Goal: Information Seeking & Learning: Learn about a topic

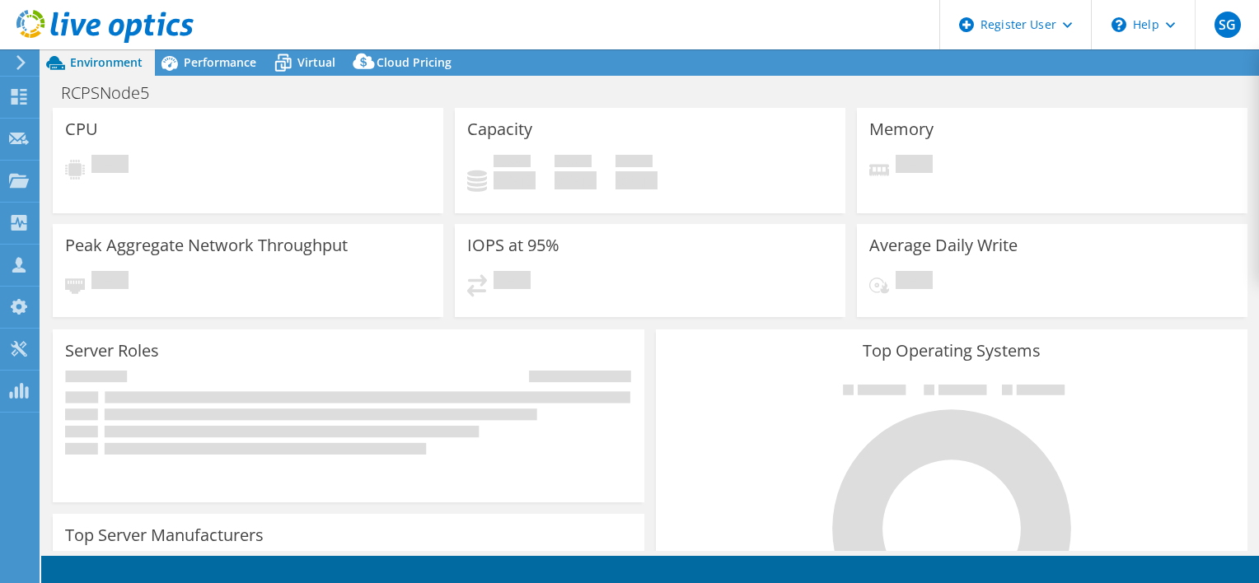
select select "USD"
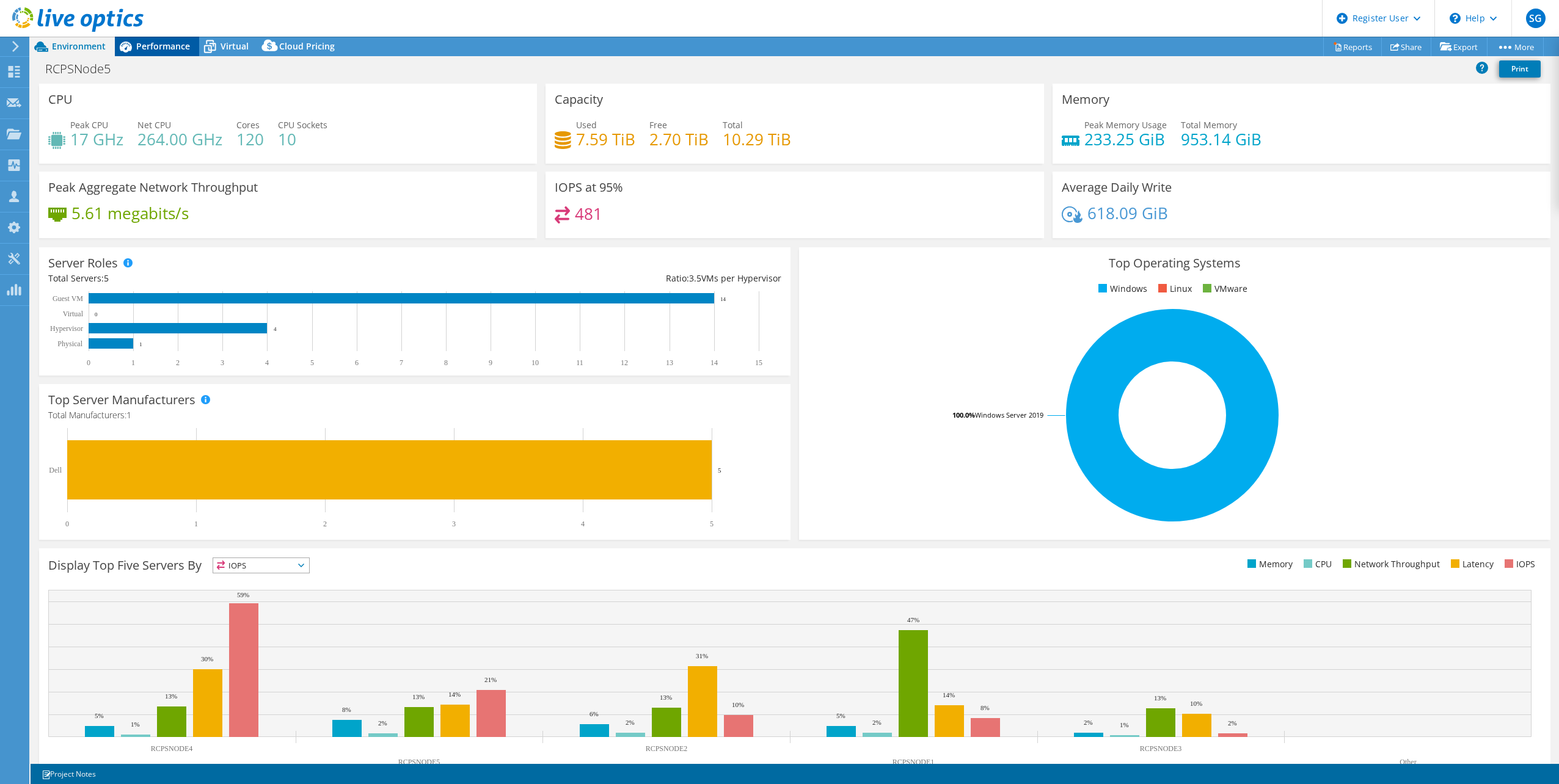
click at [136, 50] on span "Performance" at bounding box center [163, 46] width 54 height 12
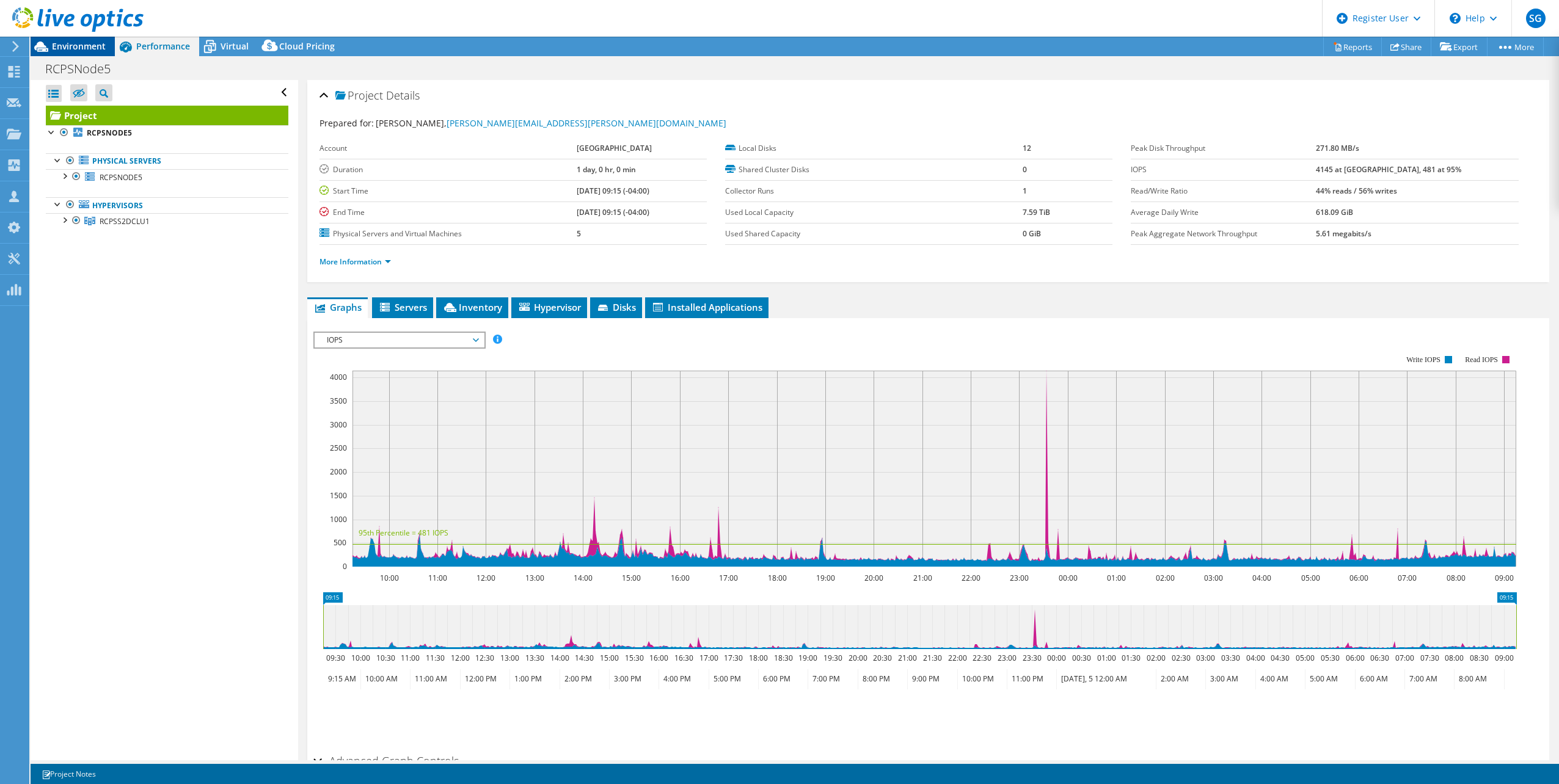
click at [99, 47] on span "Environment" at bounding box center [79, 46] width 54 height 12
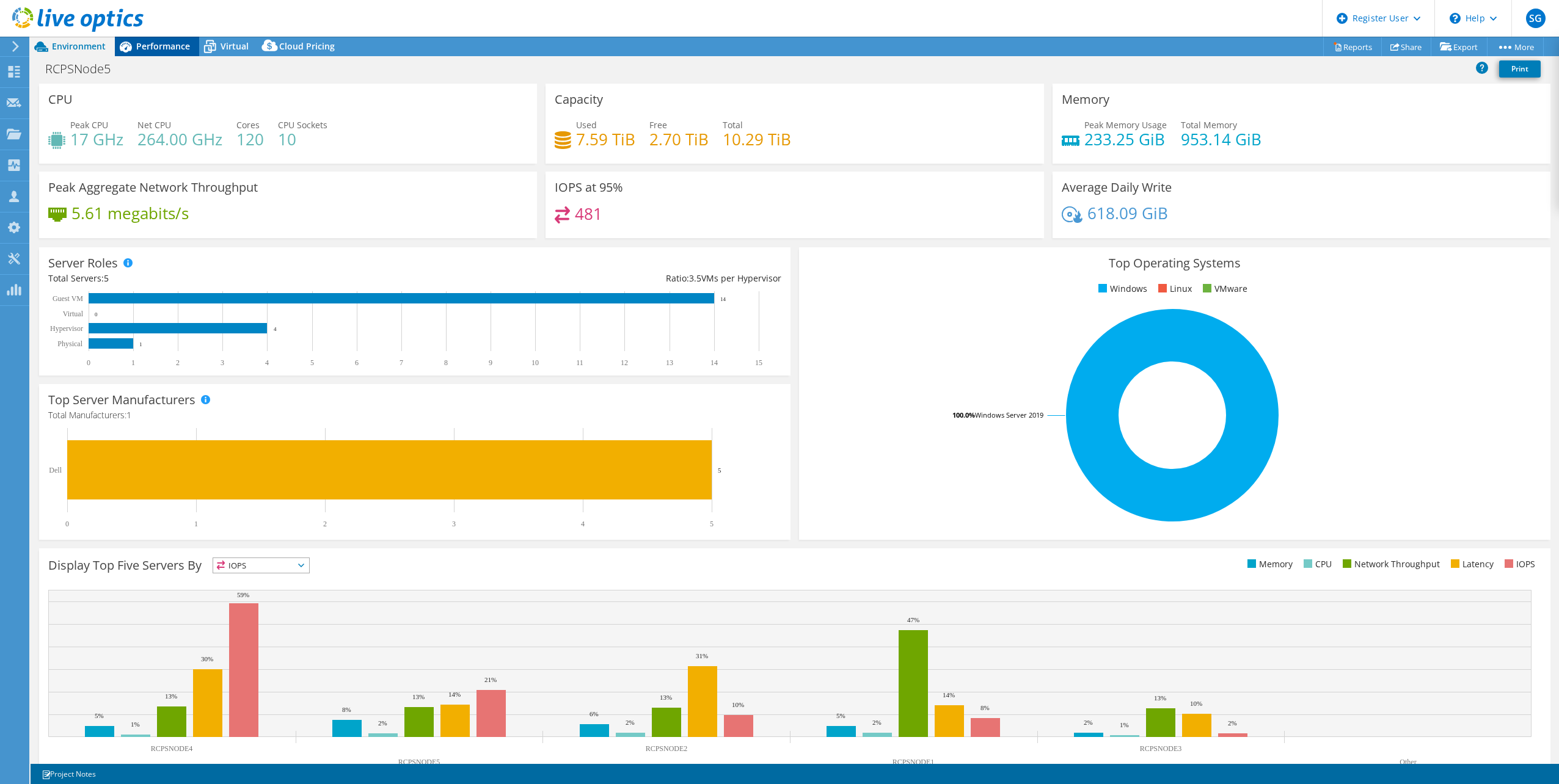
click at [182, 47] on span "Performance" at bounding box center [163, 46] width 54 height 12
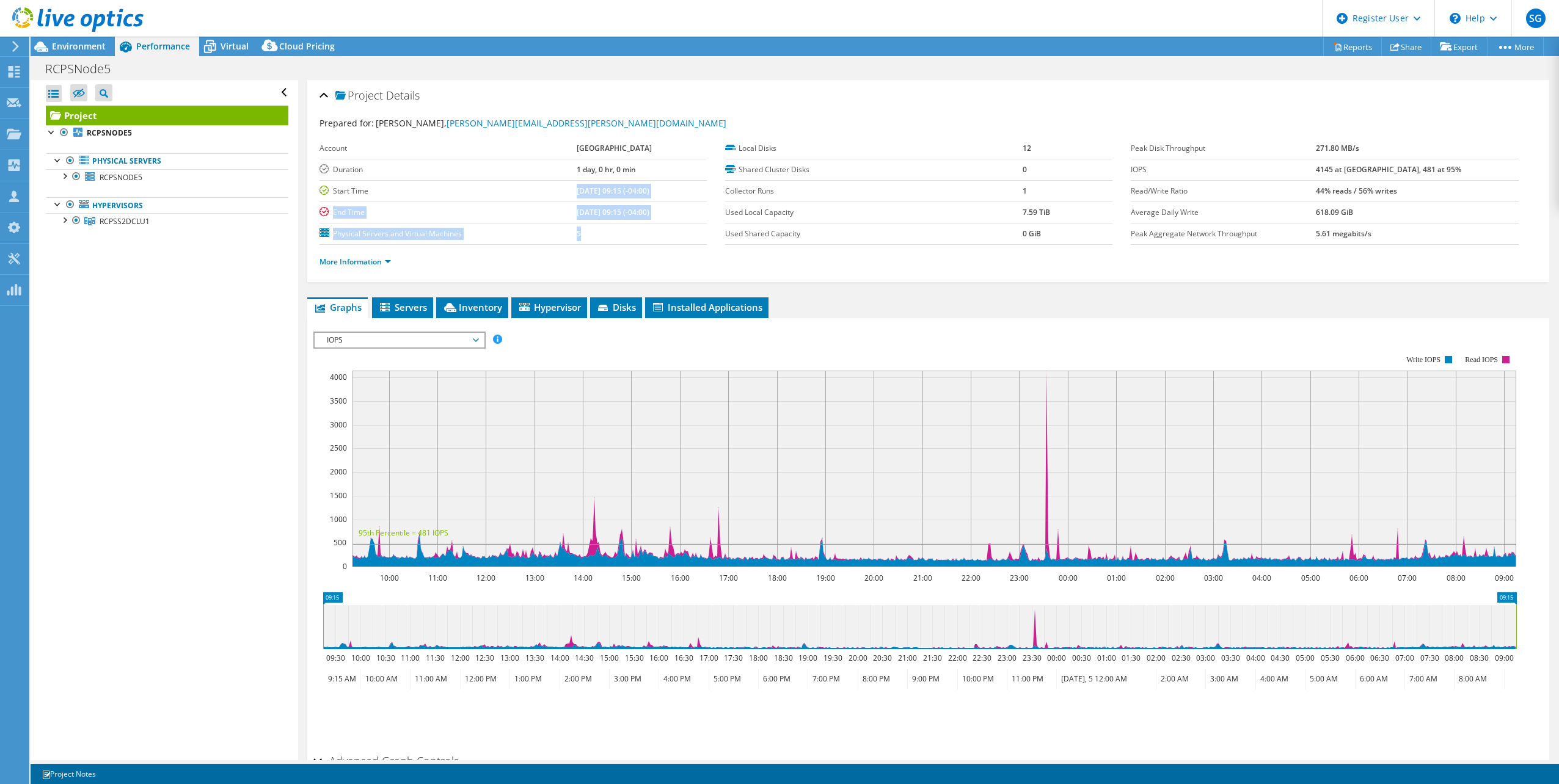
drag, startPoint x: 543, startPoint y: 190, endPoint x: 632, endPoint y: 228, distance: 96.8
click at [632, 228] on tbody "Account [GEOGRAPHIC_DATA] Duration 1 day, 0 hr, 0 min Start Time [DATE] 09:15 (…" at bounding box center [513, 191] width 387 height 107
drag, startPoint x: 632, startPoint y: 228, endPoint x: 572, endPoint y: 277, distance: 77.5
click at [572, 277] on div "Project Details Prepared for: [PERSON_NAME], [PERSON_NAME][EMAIL_ADDRESS][PERSO…" at bounding box center [927, 181] width 1242 height 202
click at [100, 47] on span "Environment" at bounding box center [79, 46] width 54 height 12
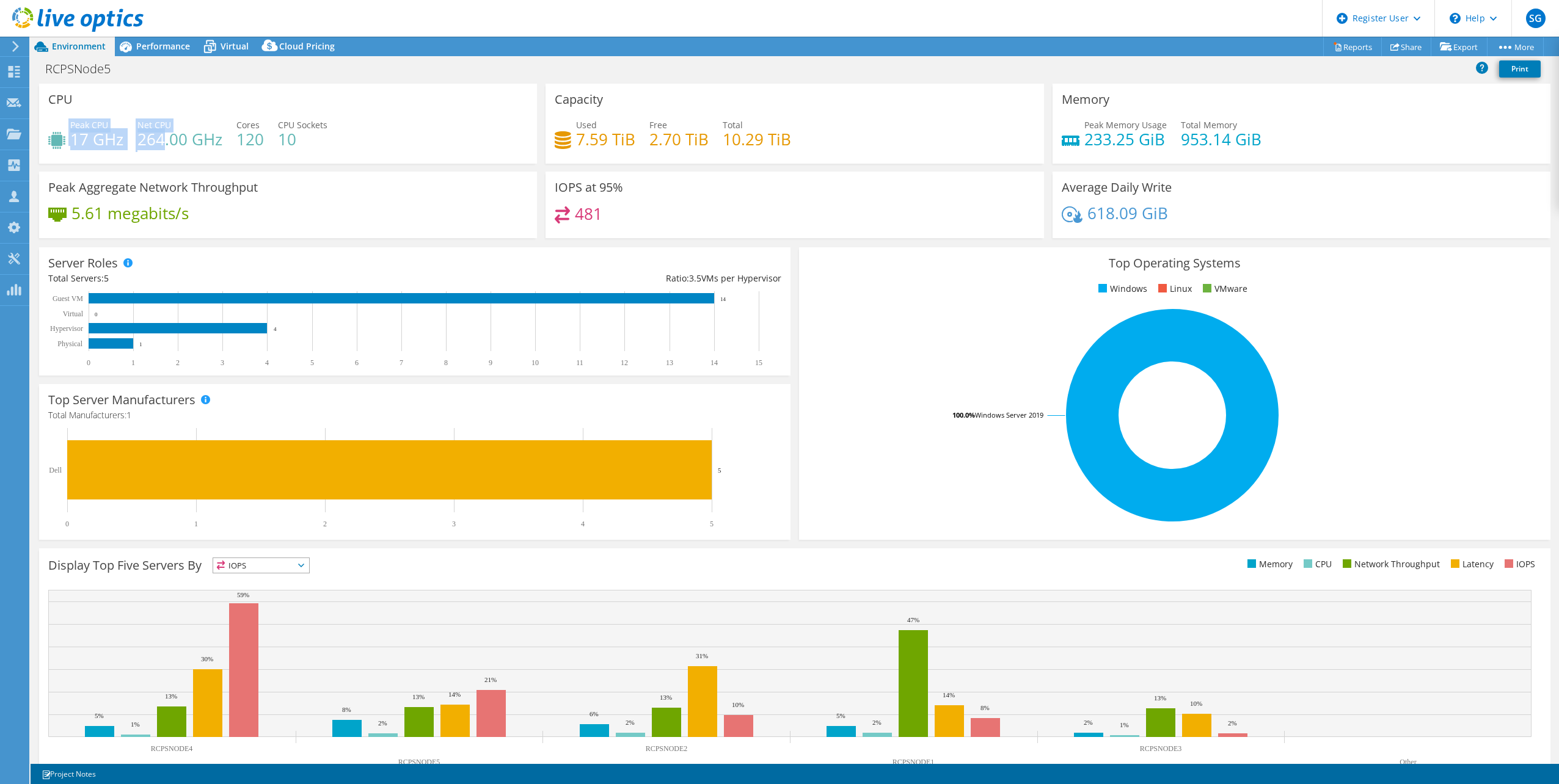
drag, startPoint x: 64, startPoint y: 127, endPoint x: 160, endPoint y: 142, distance: 97.2
click at [160, 142] on div "Peak CPU 17 GHz Net CPU 264.00 GHz Cores 120 CPU Sockets 10" at bounding box center [288, 139] width 480 height 40
drag, startPoint x: 160, startPoint y: 142, endPoint x: 123, endPoint y: 141, distance: 37.0
click at [123, 141] on h4 "17 GHz" at bounding box center [97, 139] width 53 height 13
click at [84, 143] on h4 "17 GHz" at bounding box center [97, 139] width 53 height 13
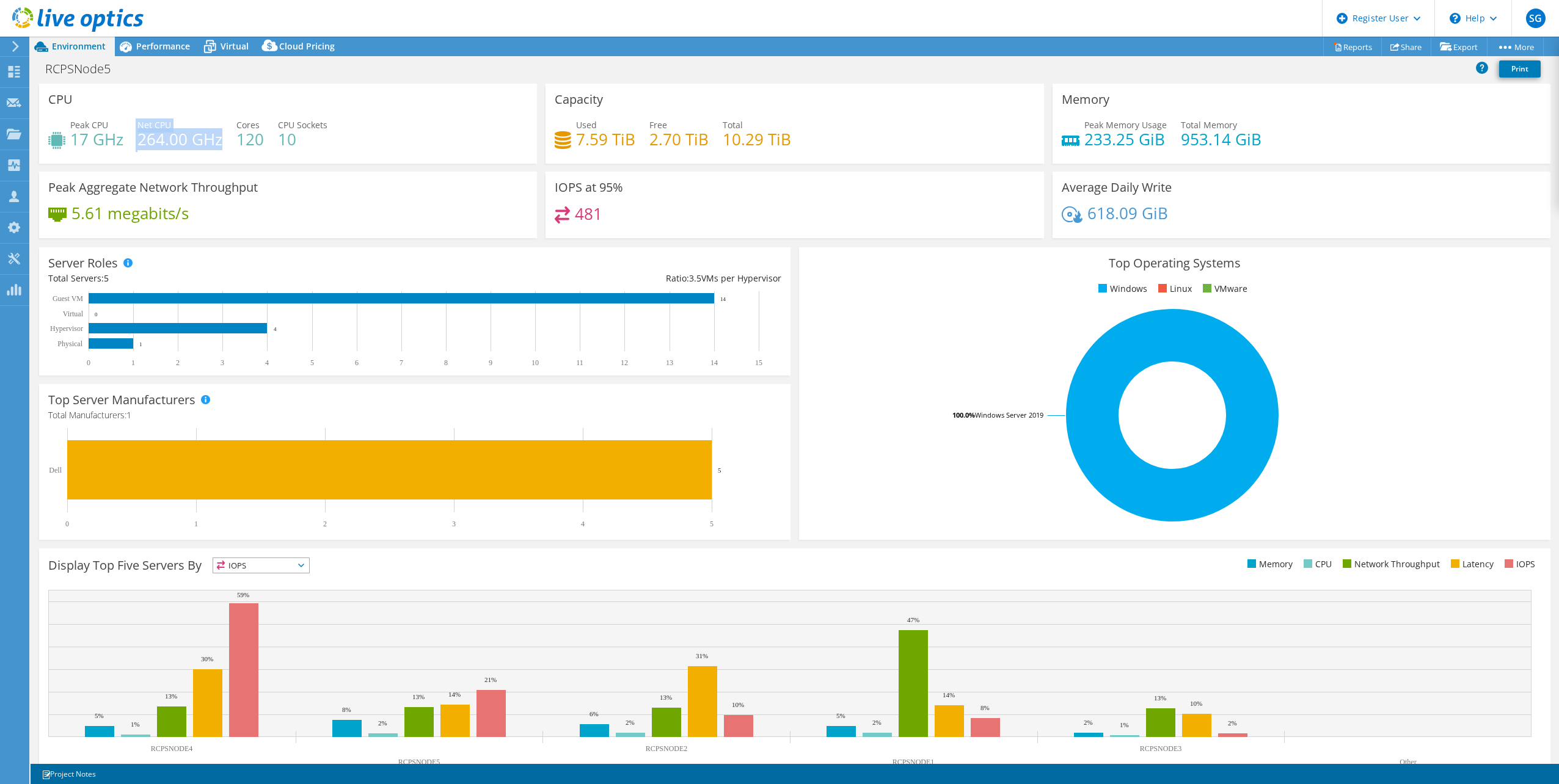
drag, startPoint x: 132, startPoint y: 141, endPoint x: 219, endPoint y: 144, distance: 87.1
click at [219, 144] on div "Peak CPU 17 GHz Net CPU 264.00 GHz Cores 120 CPU Sockets 10" at bounding box center [288, 139] width 480 height 40
drag, startPoint x: 219, startPoint y: 144, endPoint x: 198, endPoint y: 164, distance: 29.0
click at [198, 164] on div "CPU Peak CPU 17 GHz Net CPU 264.00 GHz Cores 120 CPU Sockets 10" at bounding box center [288, 127] width 506 height 88
drag, startPoint x: 75, startPoint y: 141, endPoint x: 122, endPoint y: 141, distance: 47.0
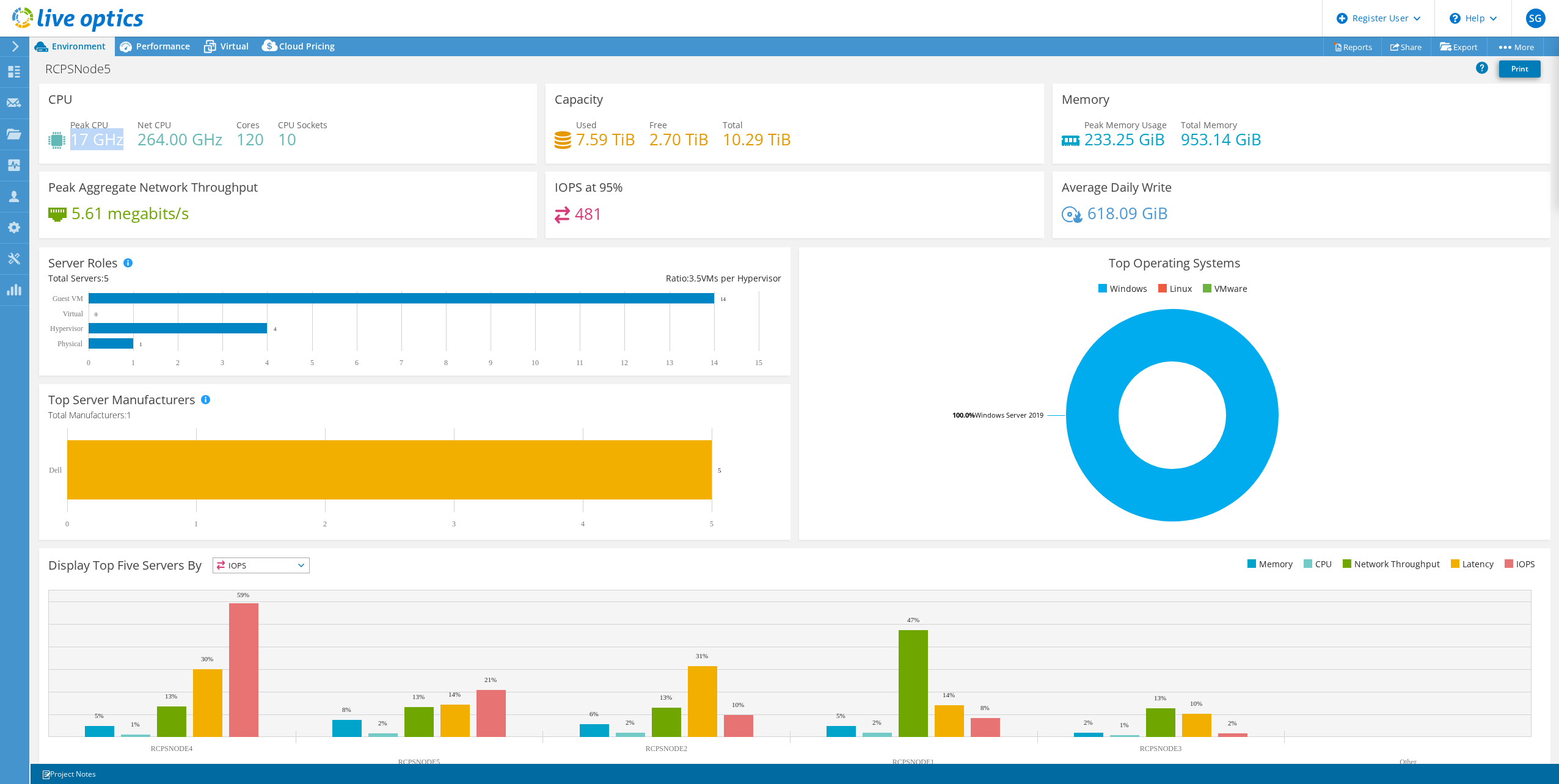
click at [122, 141] on h4 "17 GHz" at bounding box center [97, 139] width 53 height 13
drag, startPoint x: 122, startPoint y: 141, endPoint x: 176, endPoint y: 149, distance: 54.6
click at [176, 146] on h4 "264.00 GHz" at bounding box center [179, 139] width 85 height 13
drag, startPoint x: 564, startPoint y: 137, endPoint x: 803, endPoint y: 147, distance: 239.2
click at [803, 147] on div "Used 7.59 TiB Free 2.70 TiB Total 10.29 TiB" at bounding box center [794, 139] width 480 height 40
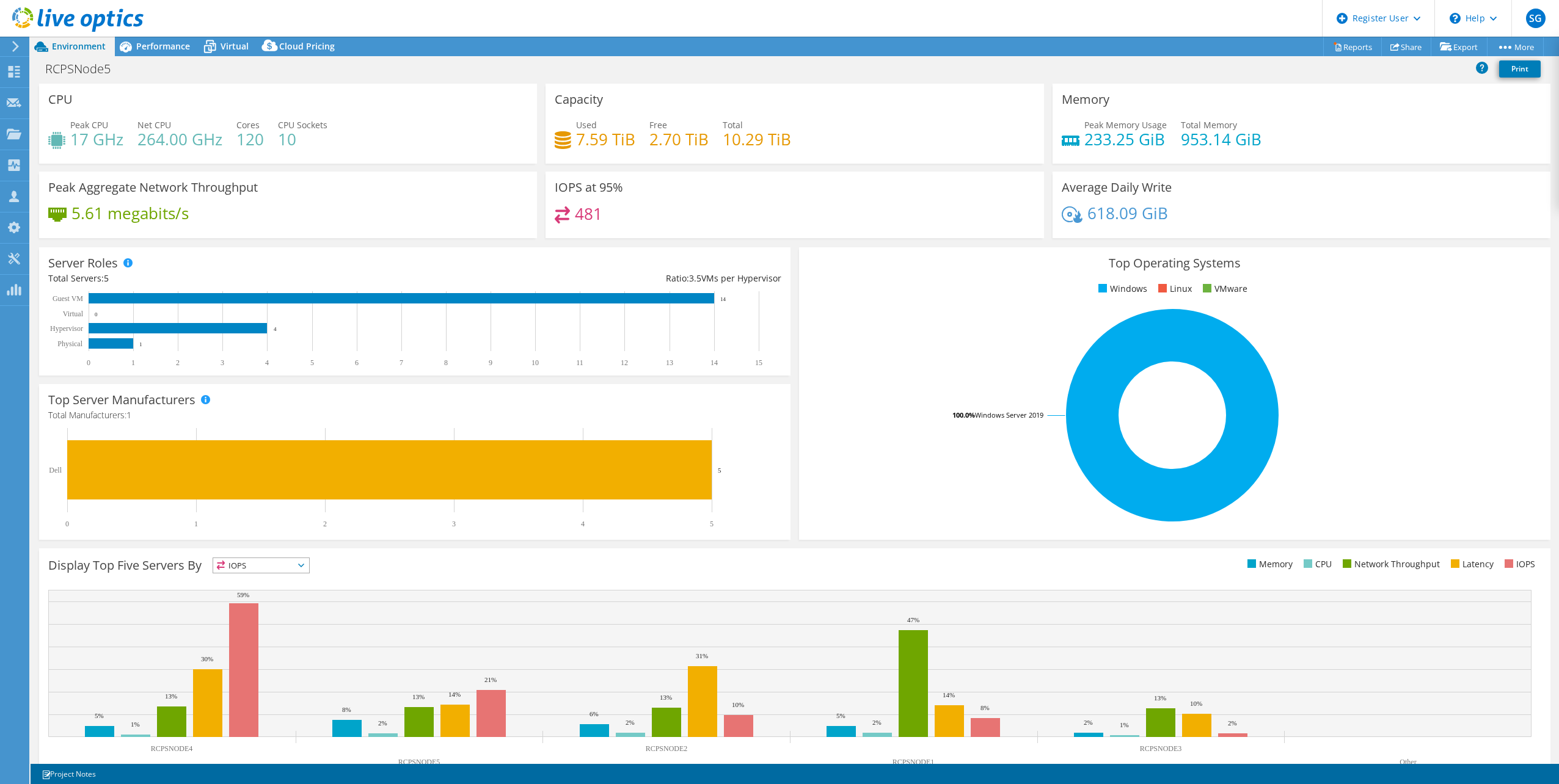
click at [790, 137] on div "Used 7.59 TiB Free 2.70 TiB Total 10.29 TiB" at bounding box center [794, 139] width 480 height 40
drag, startPoint x: 1076, startPoint y: 144, endPoint x: 1202, endPoint y: 152, distance: 126.3
click at [933, 152] on div "Peak Memory Usage 233.25 GiB Total Memory 953.14 GiB" at bounding box center [1301, 139] width 480 height 40
click at [933, 172] on div "IOPS at 95% 481" at bounding box center [794, 205] width 497 height 67
click at [180, 44] on span "Performance" at bounding box center [163, 46] width 54 height 12
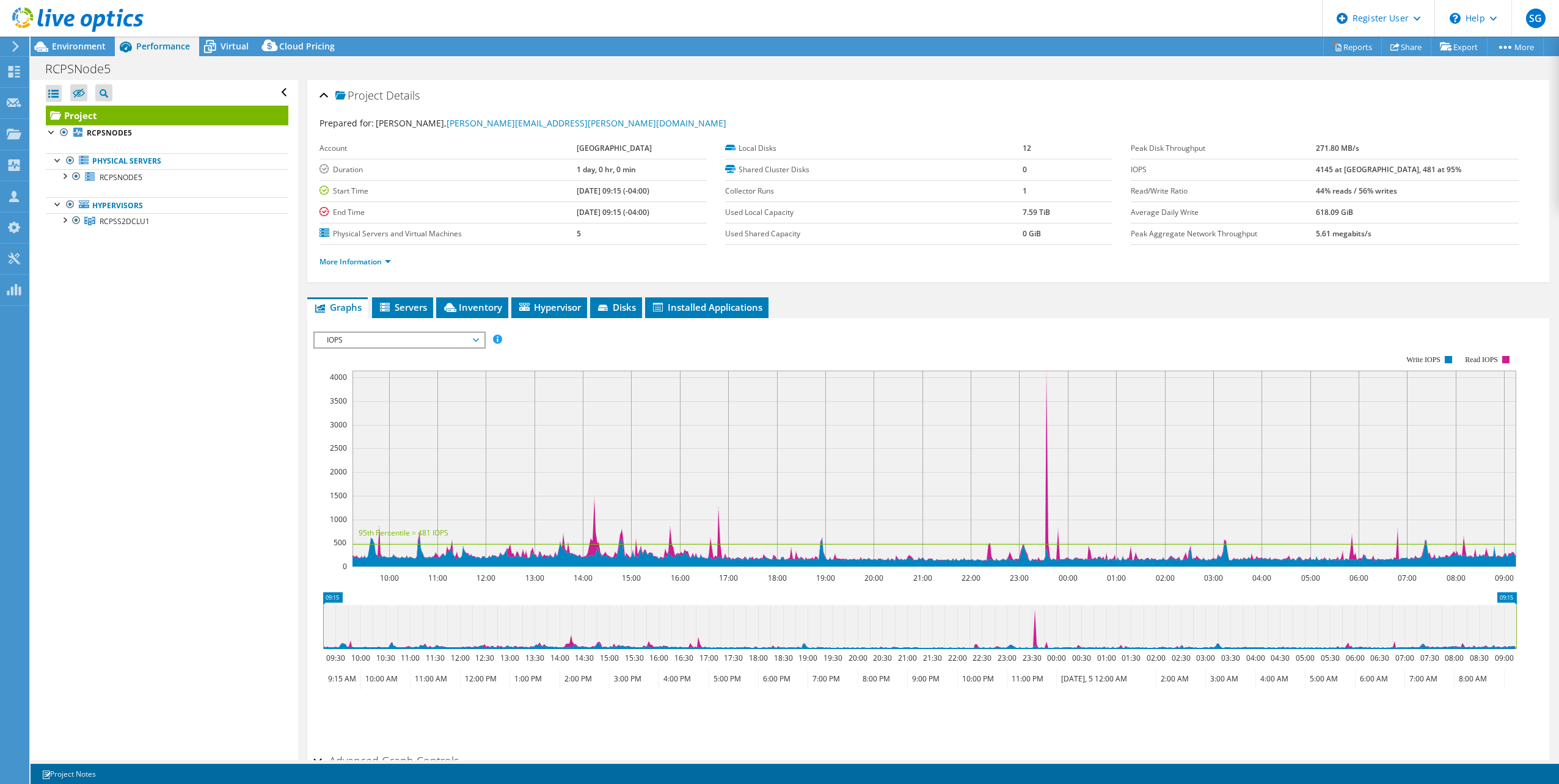
click at [933, 420] on rect at bounding box center [934, 468] width 1164 height 196
drag, startPoint x: 1357, startPoint y: 165, endPoint x: 1375, endPoint y: 165, distance: 18.0
click at [933, 165] on b "4145 at [GEOGRAPHIC_DATA], 481 at 95%" at bounding box center [1388, 170] width 145 height 10
drag, startPoint x: 1375, startPoint y: 165, endPoint x: 1465, endPoint y: 165, distance: 90.0
click at [933, 165] on td "4145 at [GEOGRAPHIC_DATA], 481 at 95%" at bounding box center [1417, 169] width 203 height 21
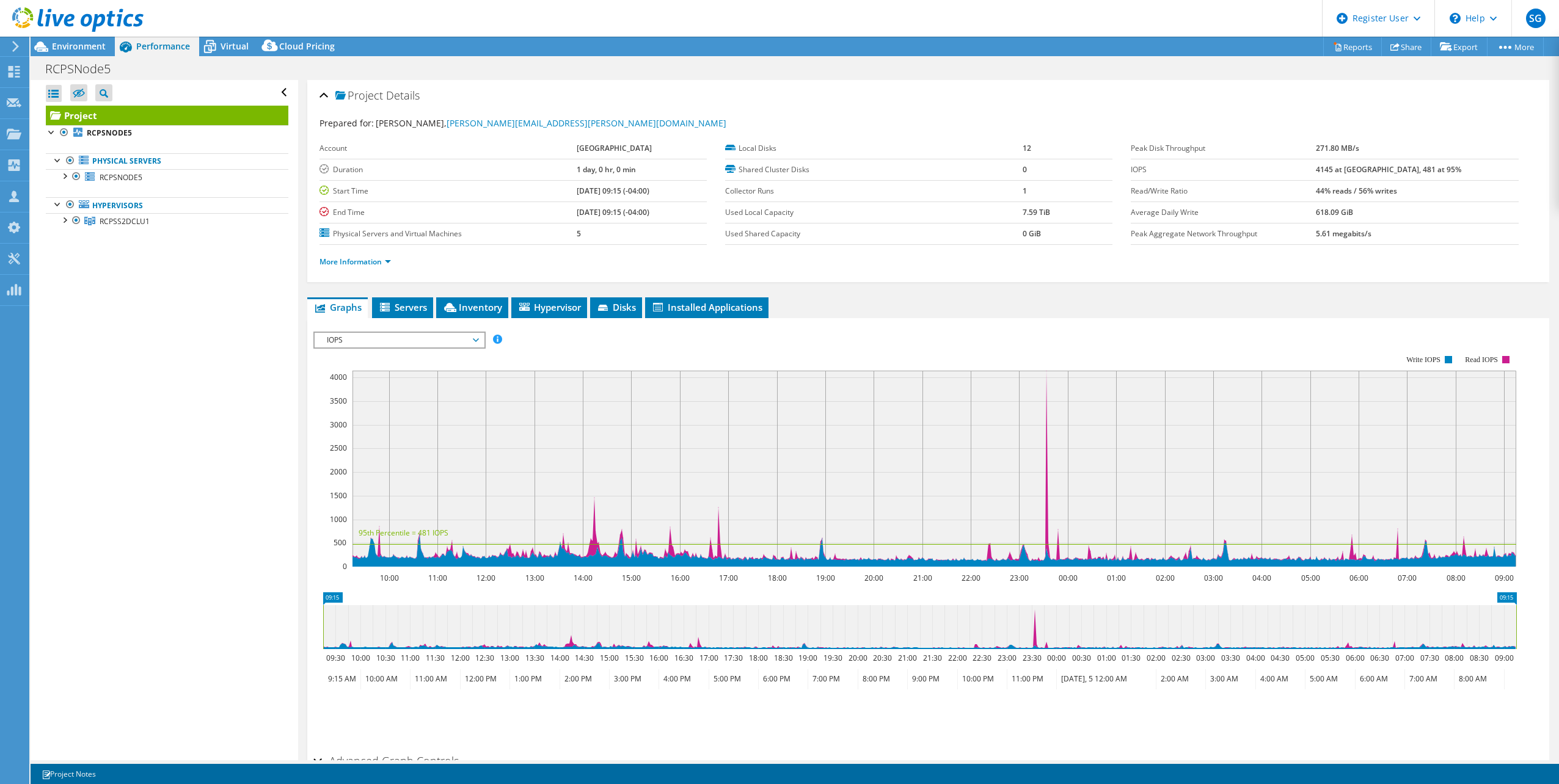
click at [933, 376] on rect at bounding box center [934, 468] width 1164 height 196
click at [933, 331] on div "IOPS Disk Throughput IO Size Latency Queue Depth CPU Percentage Memory Page Fau…" at bounding box center [928, 339] width 1230 height 16
click at [431, 338] on span "IOPS" at bounding box center [400, 340] width 157 height 15
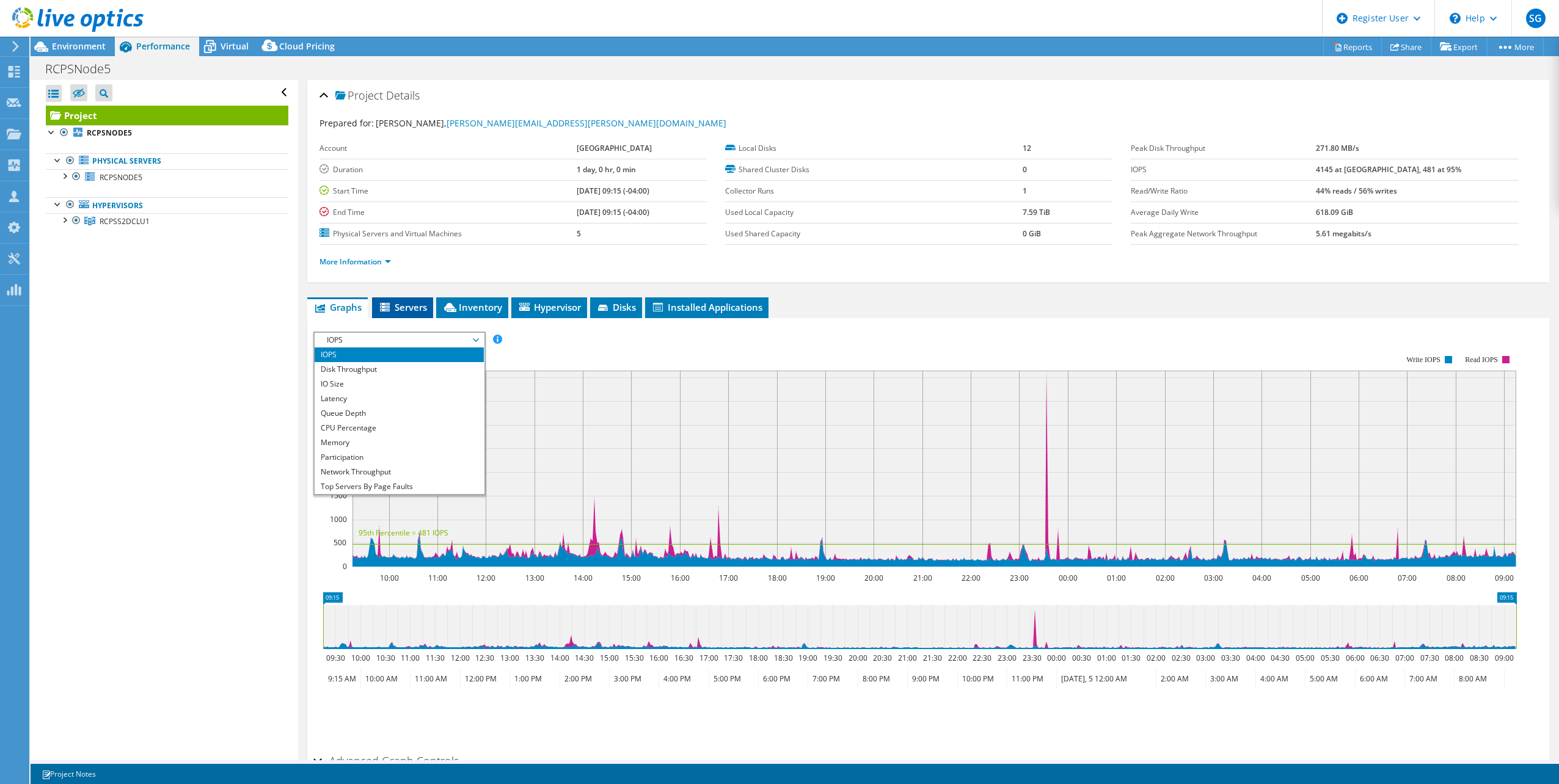
click at [407, 308] on span "Servers" at bounding box center [403, 307] width 49 height 12
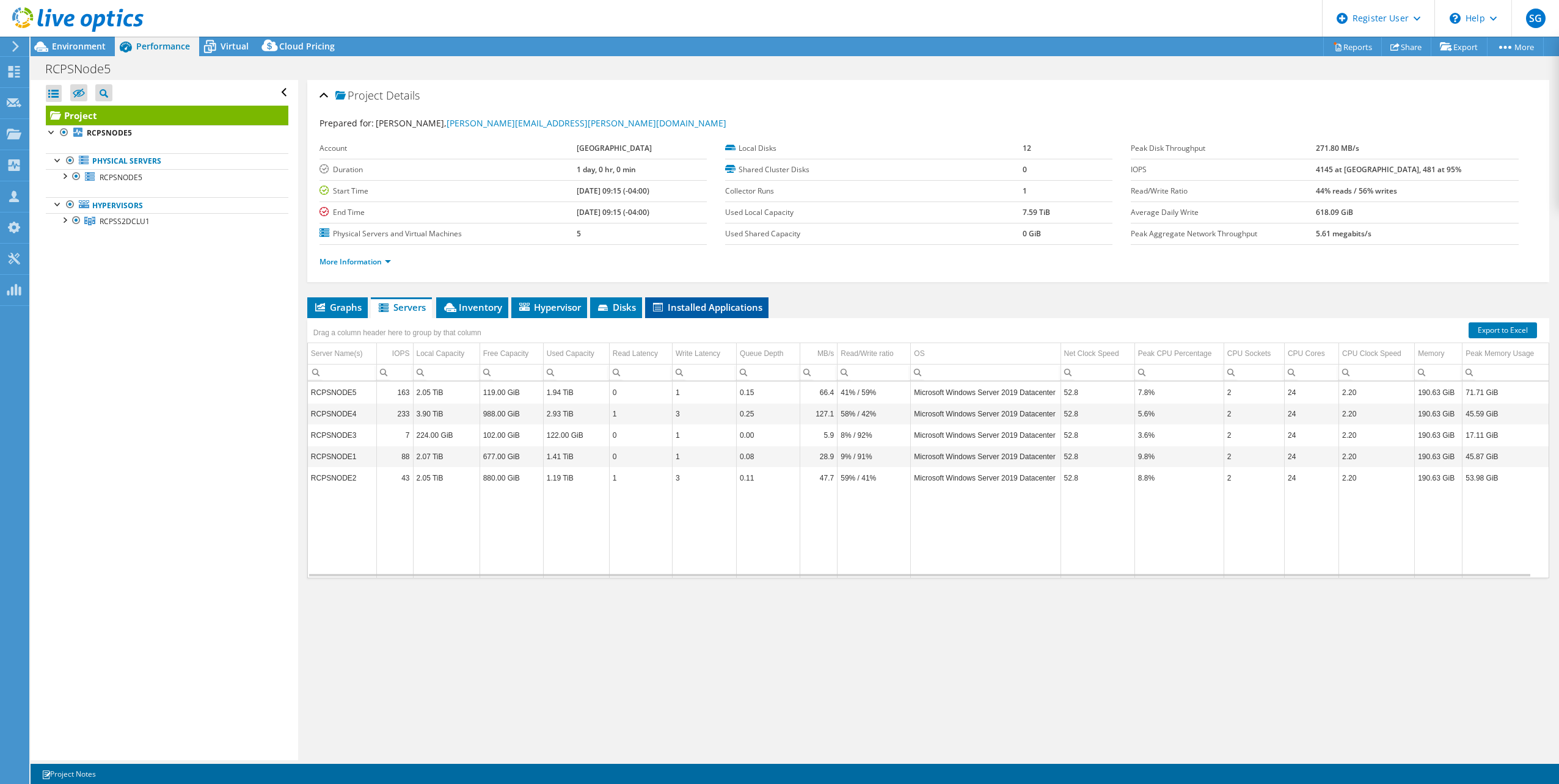
click at [701, 302] on span "Installed Applications" at bounding box center [706, 307] width 111 height 12
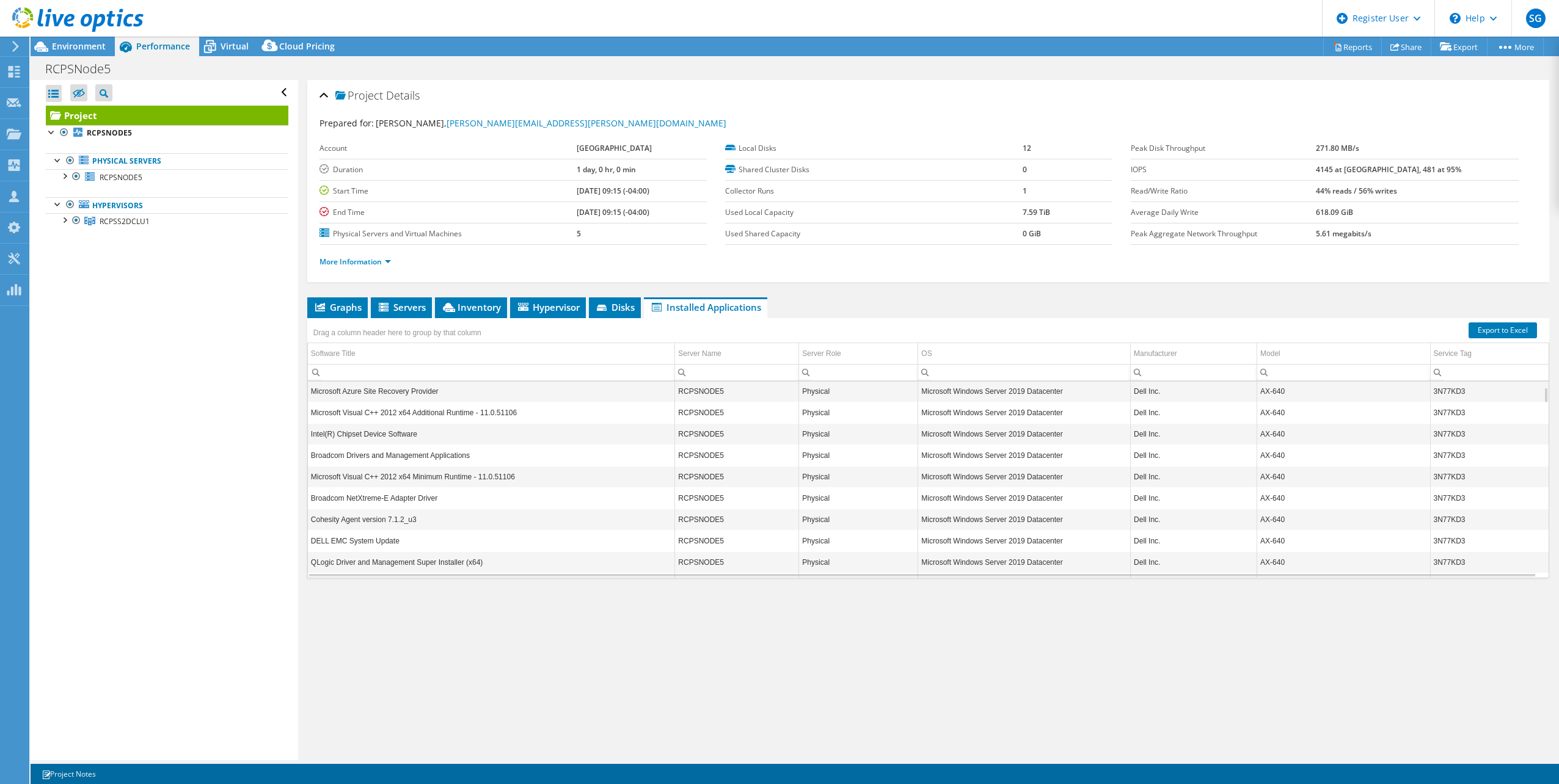
scroll to position [68, 0]
drag, startPoint x: 313, startPoint y: 510, endPoint x: 414, endPoint y: 514, distance: 101.1
click at [414, 432] on td "Cohesity Agent version 7.1.2_u3" at bounding box center [491, 516] width 367 height 21
drag, startPoint x: 414, startPoint y: 514, endPoint x: 401, endPoint y: 588, distance: 75.1
click at [401, 432] on div "Graphs Servers Inventory Hypervisor Disks Cluster Disks Installed Applications …" at bounding box center [927, 450] width 1242 height 305
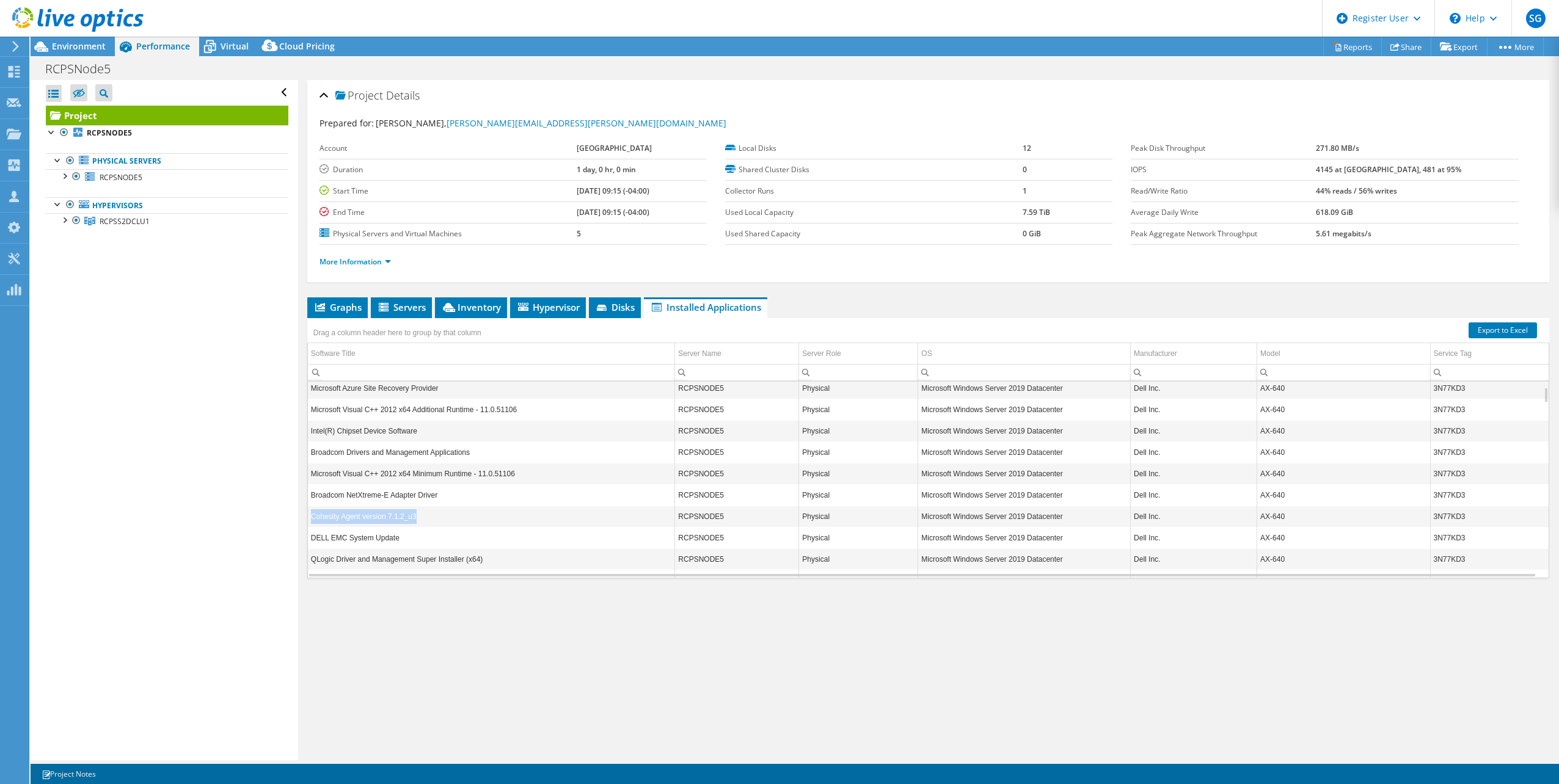
drag, startPoint x: 311, startPoint y: 512, endPoint x: 413, endPoint y: 514, distance: 102.0
click at [413, 432] on td "Cohesity Agent version 7.1.2_u3" at bounding box center [491, 516] width 367 height 21
drag, startPoint x: 413, startPoint y: 514, endPoint x: 432, endPoint y: 516, distance: 19.1
click at [432, 432] on td "Cohesity Agent version 7.1.2_u3" at bounding box center [491, 516] width 367 height 21
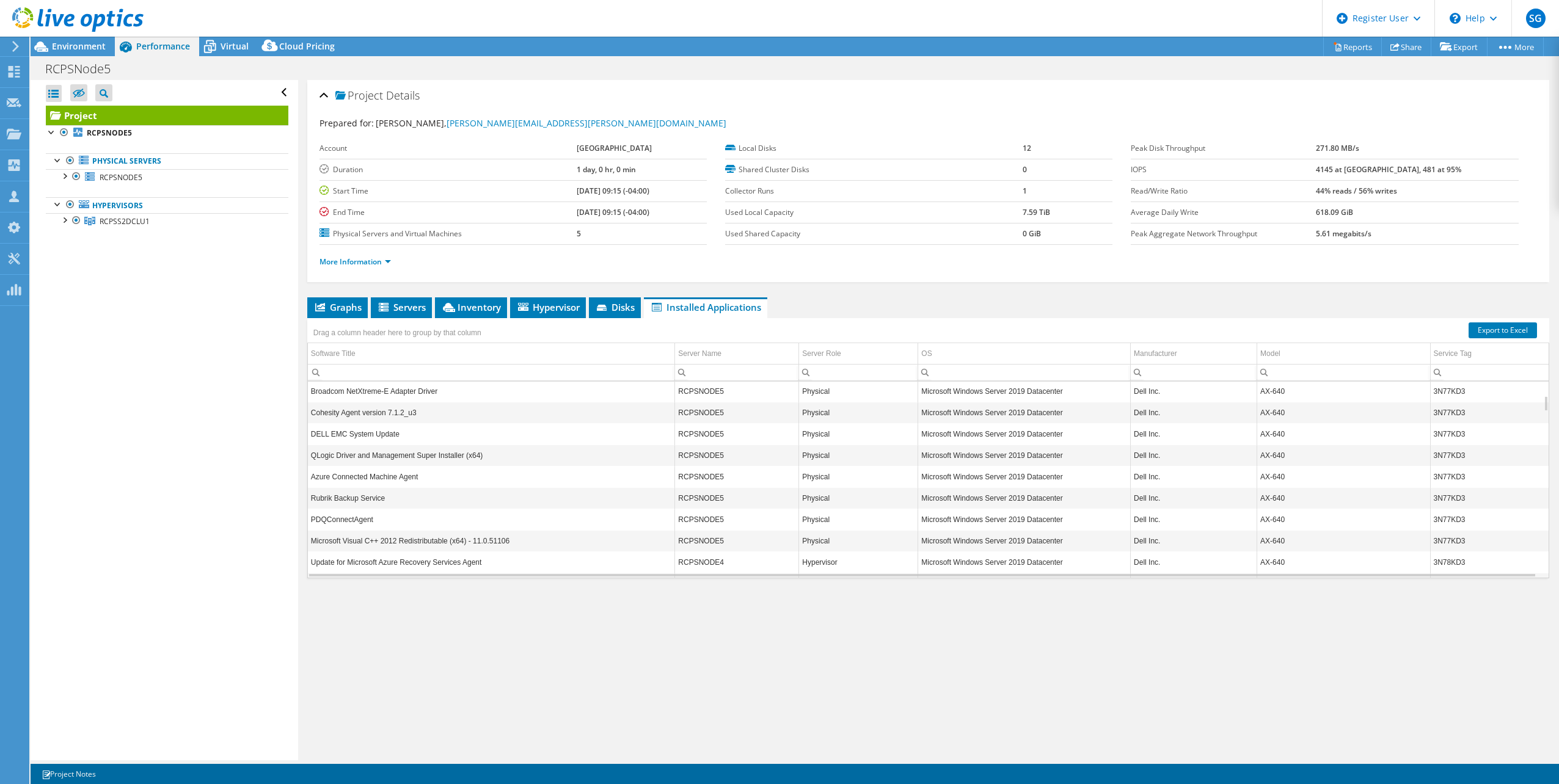
scroll to position [172, 0]
drag, startPoint x: 311, startPoint y: 491, endPoint x: 384, endPoint y: 491, distance: 73.0
click at [384, 432] on td "Rubrik Backup Service" at bounding box center [491, 497] width 367 height 21
drag, startPoint x: 384, startPoint y: 491, endPoint x: 421, endPoint y: 496, distance: 37.3
click at [421, 432] on td "Rubrik Backup Service" at bounding box center [491, 497] width 367 height 21
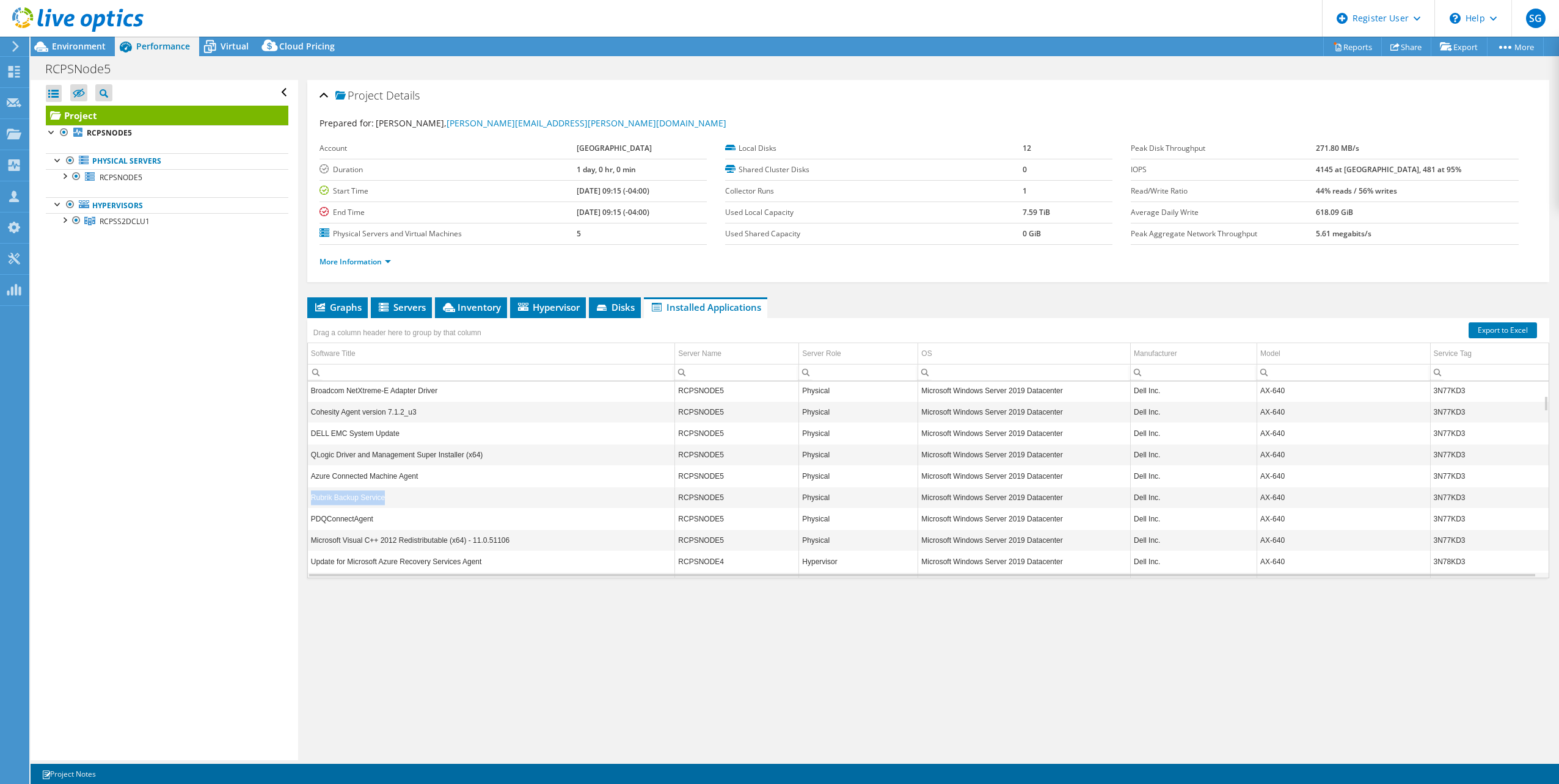
scroll to position [173, 0]
click at [421, 432] on td "Rubrik Backup Service" at bounding box center [491, 497] width 367 height 21
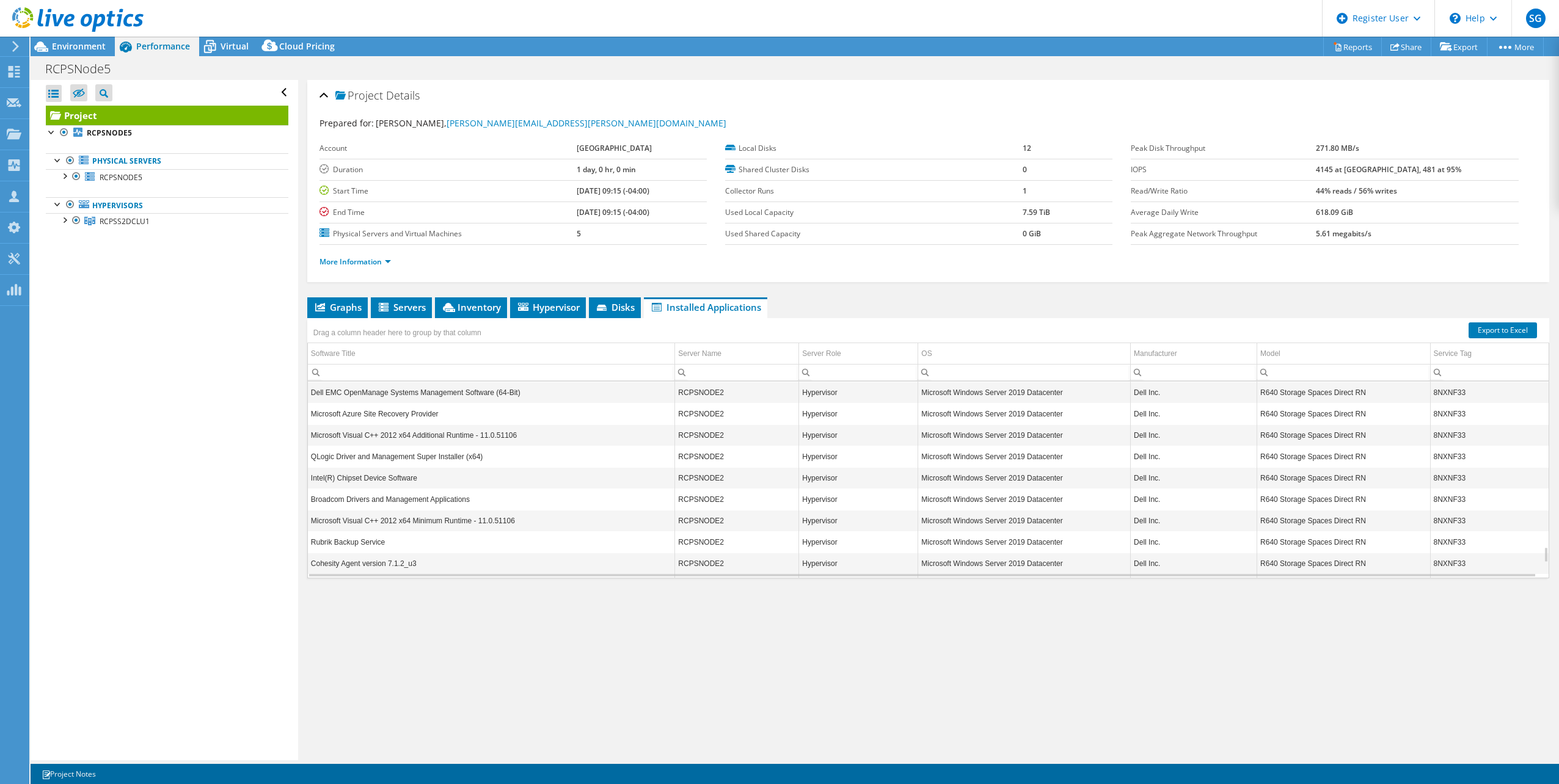
scroll to position [2030, 0]
drag, startPoint x: 440, startPoint y: 460, endPoint x: 383, endPoint y: 405, distance: 79.2
click at [383, 424] on td "Microsoft Visual C++ 2012 x64 Additional Runtime - 11.0.51106" at bounding box center [491, 434] width 367 height 21
drag, startPoint x: 383, startPoint y: 405, endPoint x: 438, endPoint y: 388, distance: 57.6
click at [438, 402] on td "Microsoft Azure Site Recovery Provider" at bounding box center [491, 413] width 367 height 21
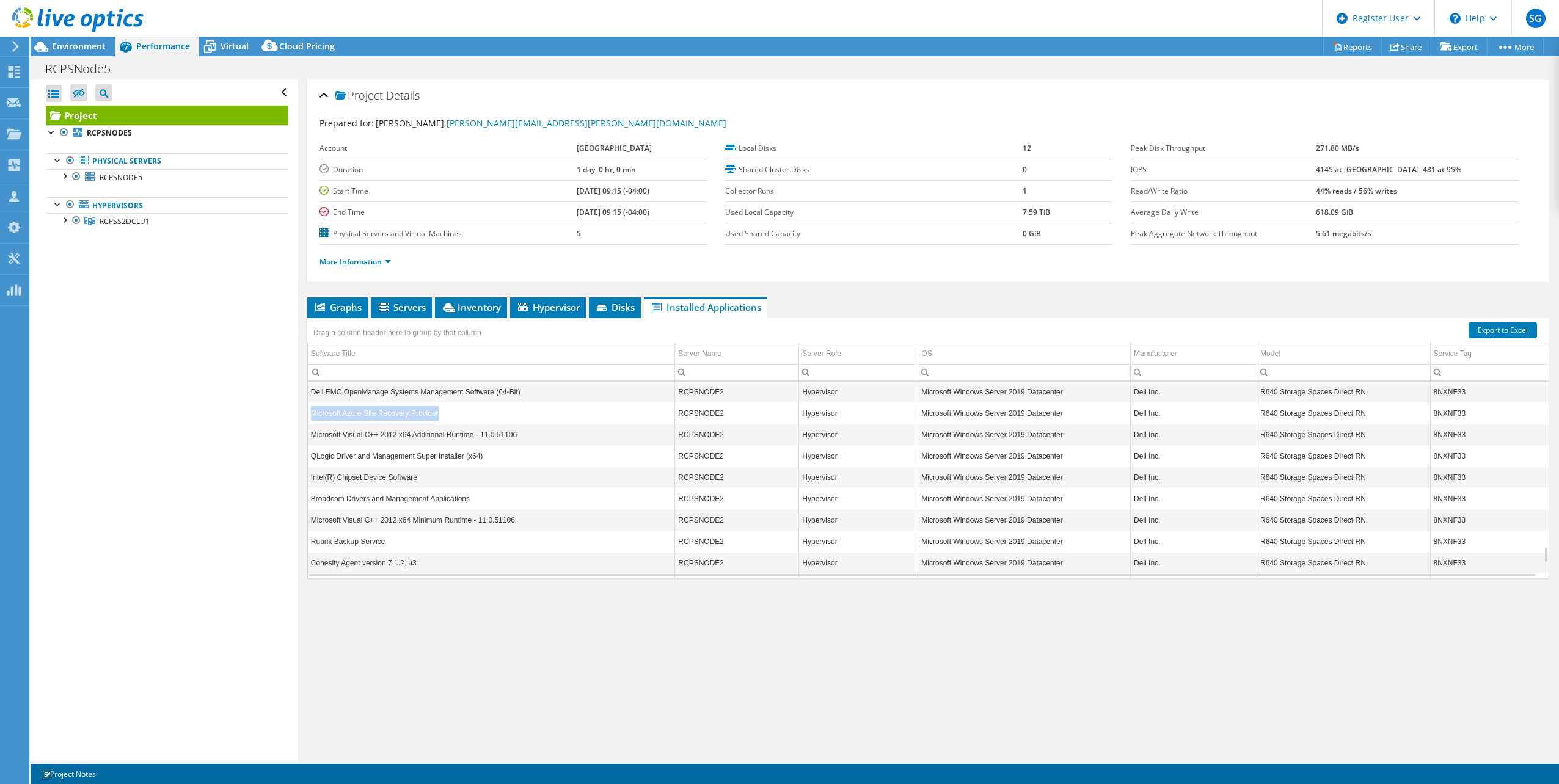
click at [486, 432] on td "Rubrik Backup Service" at bounding box center [491, 541] width 367 height 21
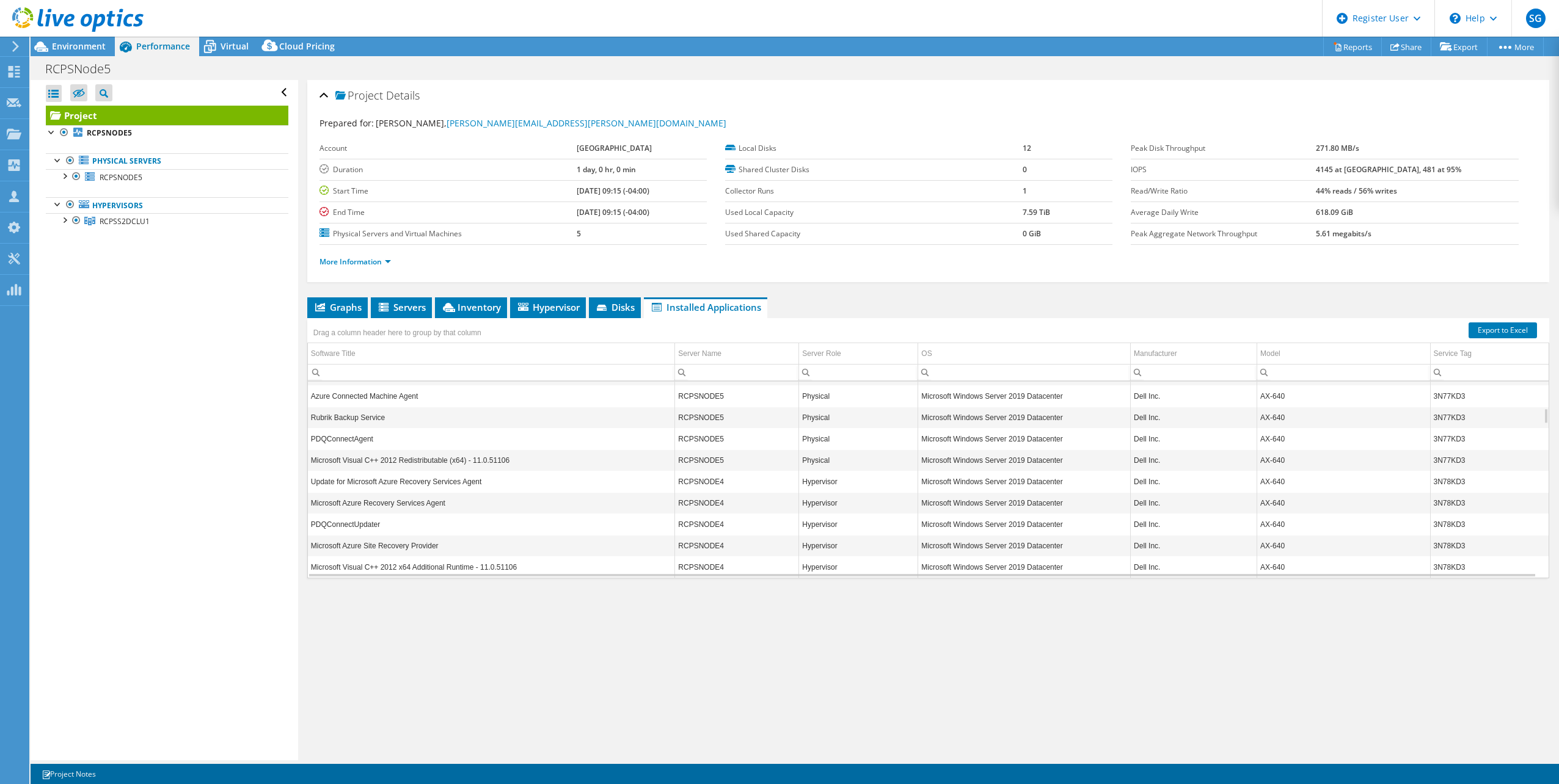
scroll to position [0, 0]
click at [398, 301] on span "Servers" at bounding box center [401, 307] width 49 height 12
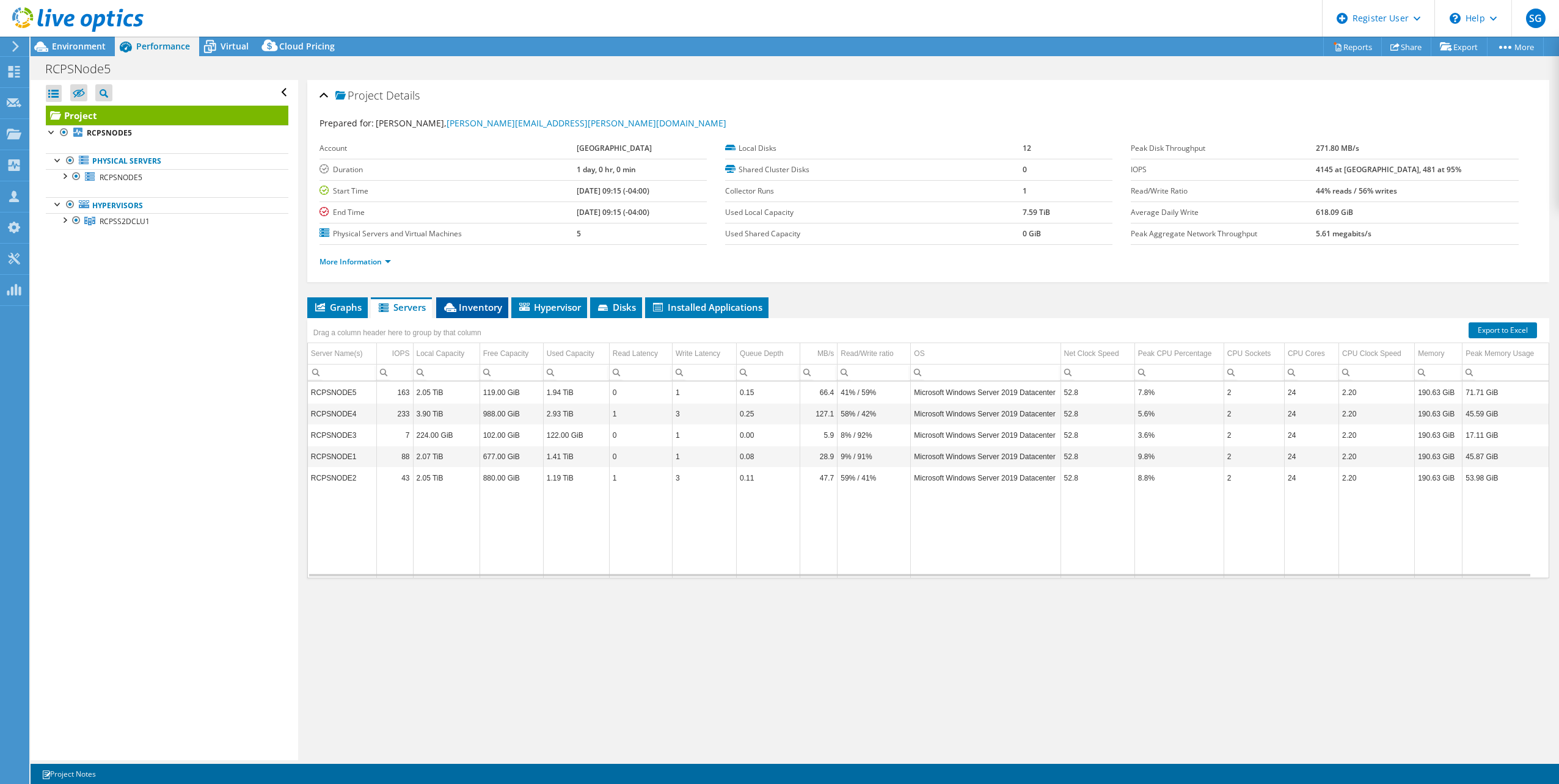
click at [471, 303] on span "Inventory" at bounding box center [472, 307] width 60 height 12
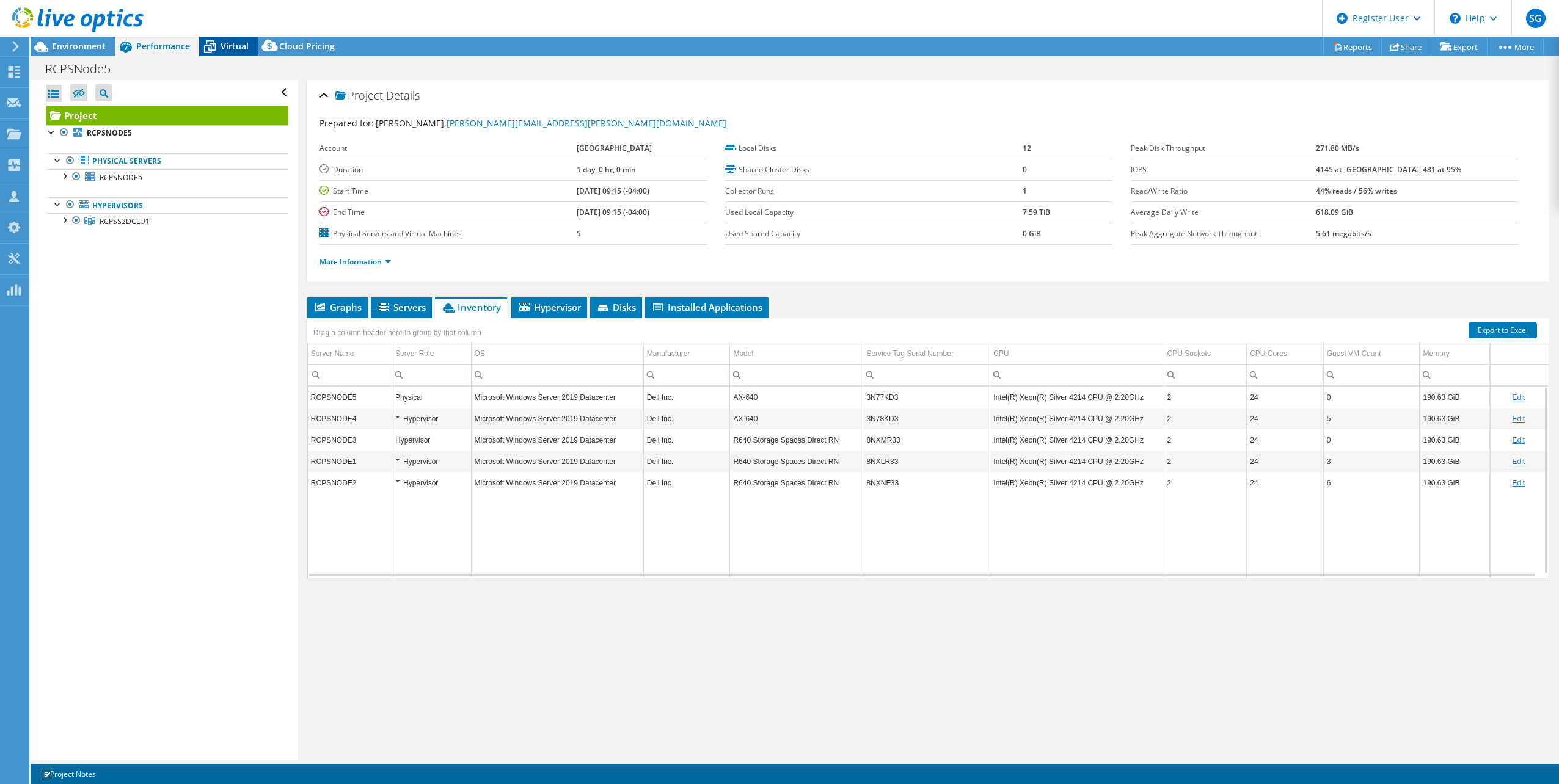
click at [228, 44] on span "Virtual" at bounding box center [234, 46] width 28 height 12
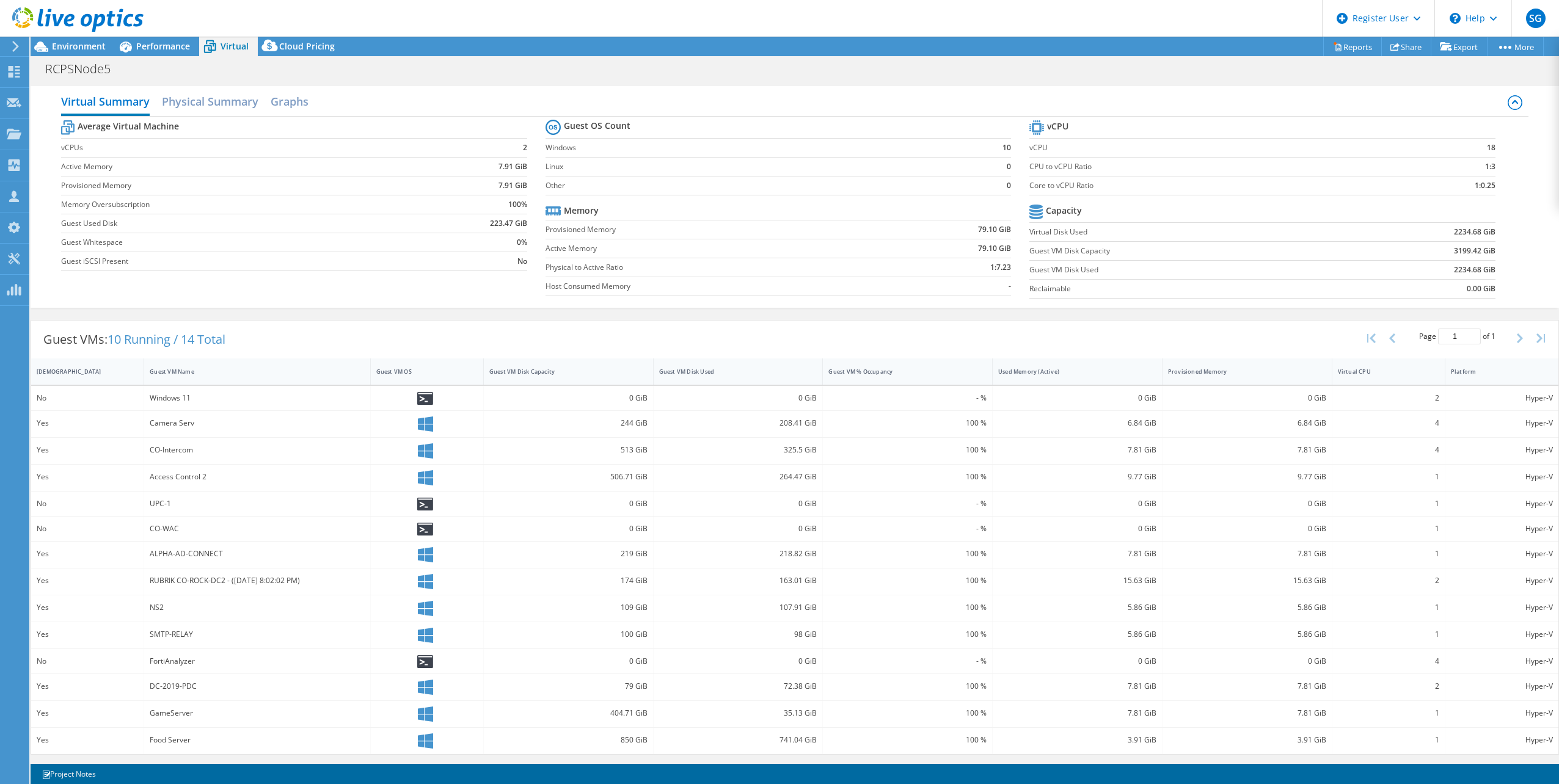
click at [335, 320] on div "Guest VMs: 10 Running / 14 Total Page 1 of 1 5 rows 10 rows 20 rows 25 rows 50 …" at bounding box center [794, 537] width 1528 height 435
click at [143, 50] on span "Performance" at bounding box center [163, 46] width 54 height 12
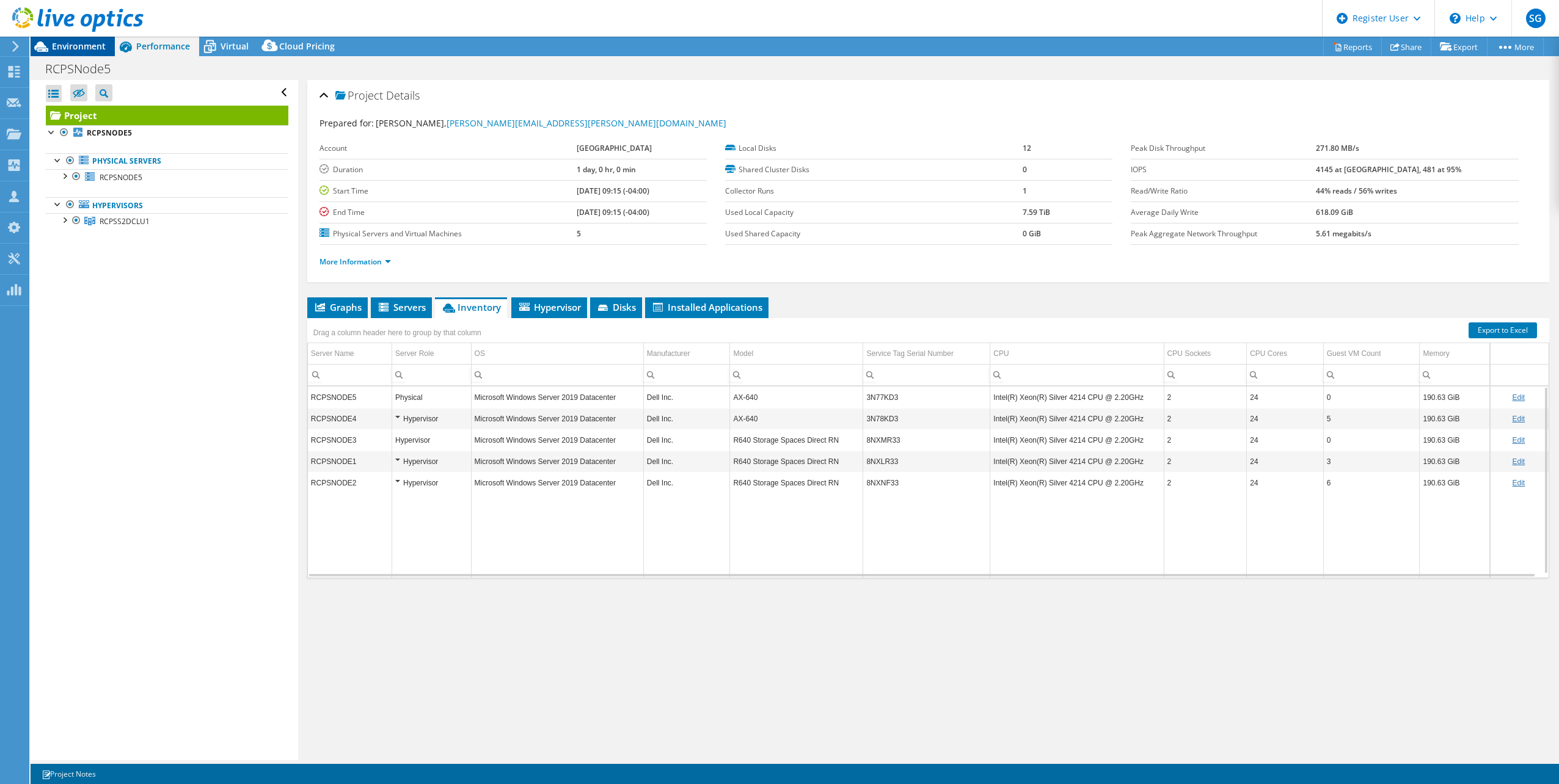
click at [99, 47] on span "Environment" at bounding box center [79, 46] width 54 height 12
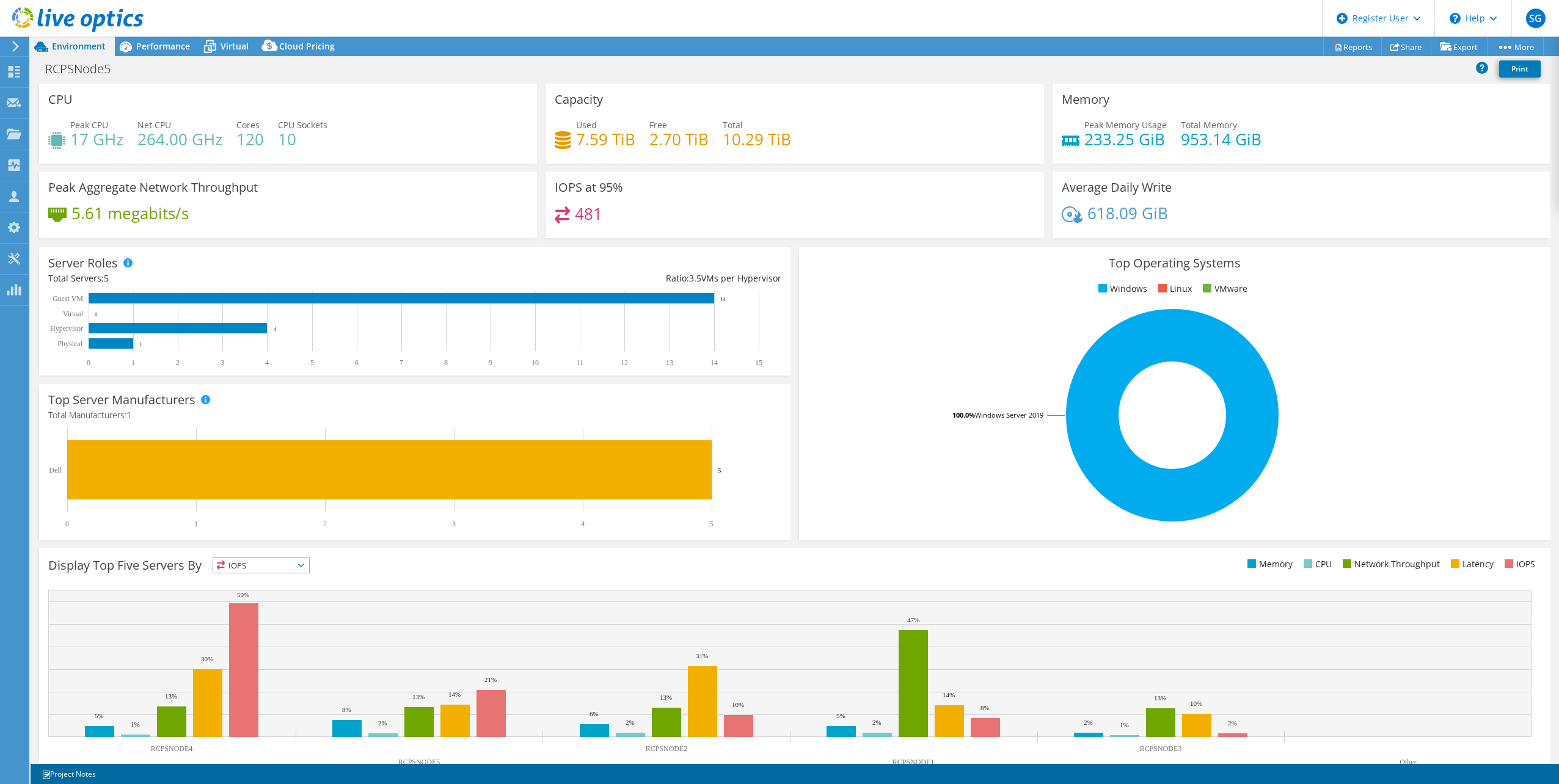
click at [88, 261] on h3 "Server Roles" at bounding box center [83, 263] width 70 height 13
click at [275, 245] on div "Server Roles Physical Servers represent bare metal servers that were targets of…" at bounding box center [414, 311] width 760 height 137
click at [933, 73] on div "RCPSNode5 Print" at bounding box center [794, 68] width 1528 height 22
